Goal: Information Seeking & Learning: Learn about a topic

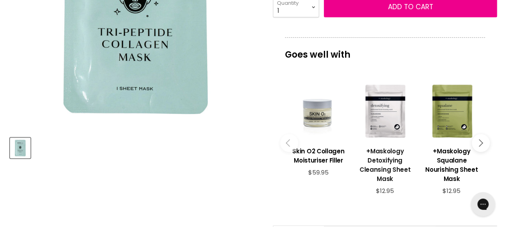
scroll to position [241, 0]
click at [482, 141] on button "Main content" at bounding box center [481, 144] width 18 height 18
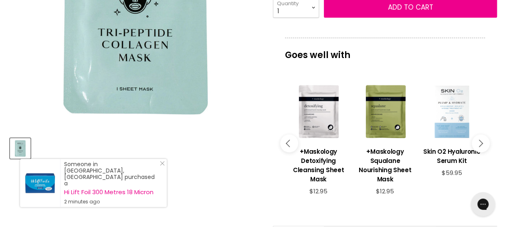
click at [482, 141] on button "Main content" at bounding box center [481, 144] width 18 height 18
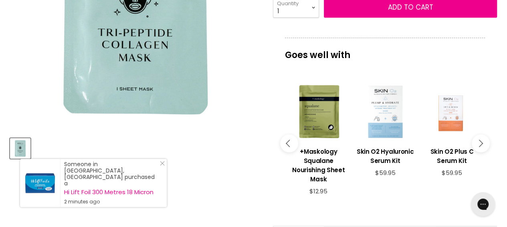
click at [482, 141] on button "Main content" at bounding box center [481, 144] width 18 height 18
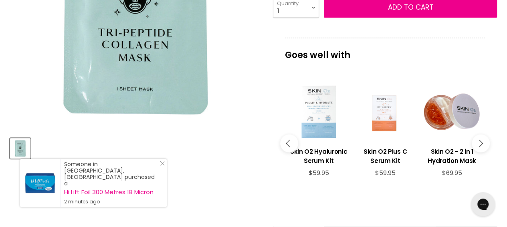
click at [482, 141] on button "Main content" at bounding box center [481, 144] width 18 height 18
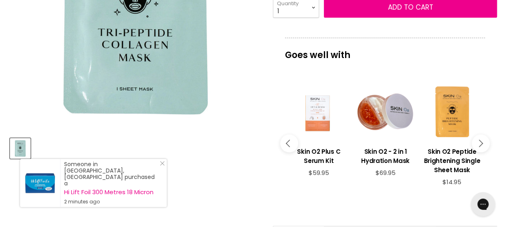
click at [482, 141] on button "Main content" at bounding box center [481, 144] width 18 height 18
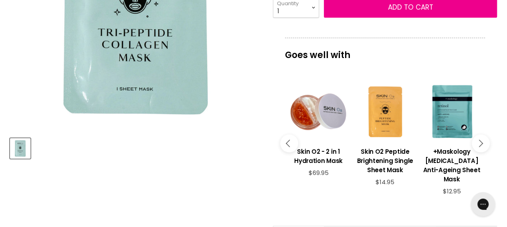
click at [482, 141] on button "Main content" at bounding box center [481, 144] width 18 height 18
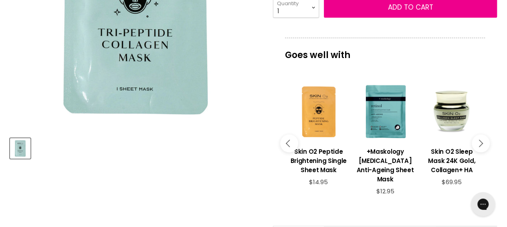
click at [482, 141] on button "Main content" at bounding box center [481, 144] width 18 height 18
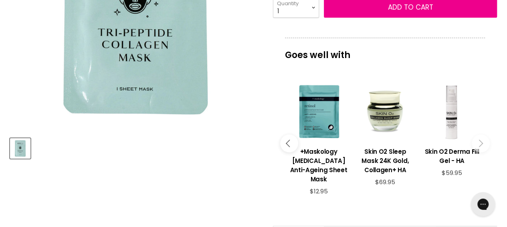
click at [481, 143] on icon "Main content" at bounding box center [479, 143] width 7 height 7
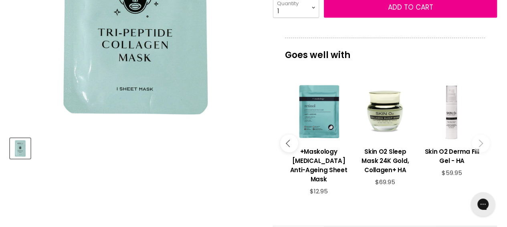
click at [319, 124] on div "Main content" at bounding box center [319, 112] width 59 height 59
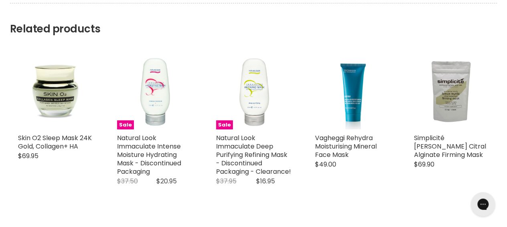
scroll to position [722, 0]
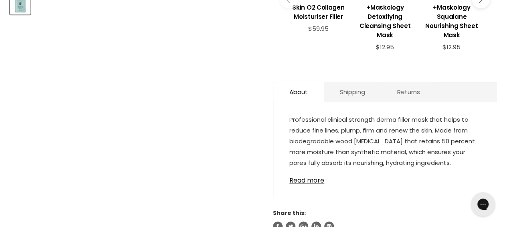
scroll to position [401, 0]
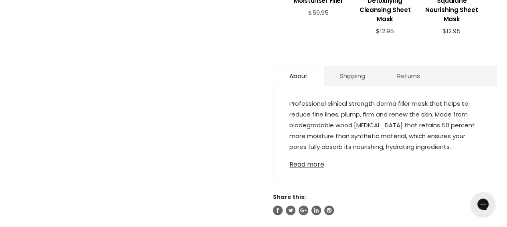
click at [310, 162] on link "Read more" at bounding box center [386, 162] width 192 height 12
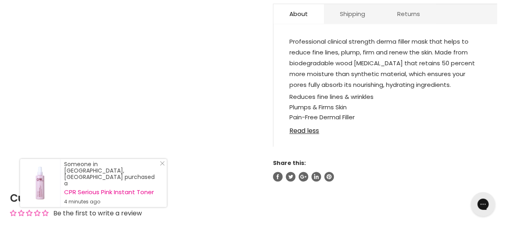
scroll to position [481, 0]
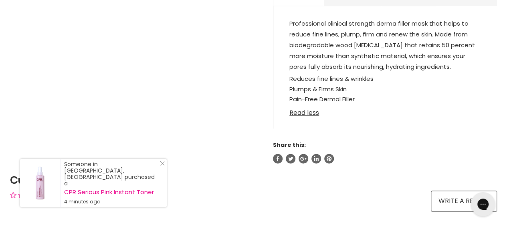
click at [304, 110] on link "Read less" at bounding box center [386, 111] width 192 height 12
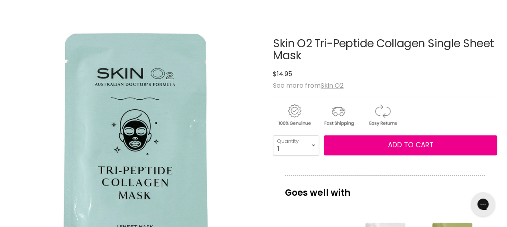
scroll to position [120, 0]
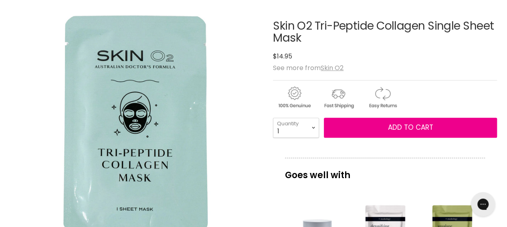
click at [338, 95] on img "Main content" at bounding box center [338, 97] width 43 height 24
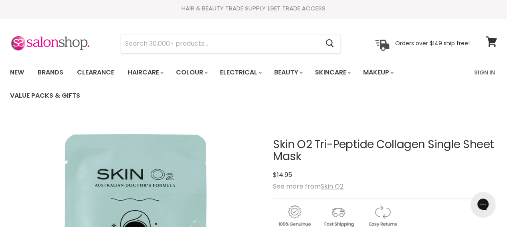
scroll to position [0, 0]
